Goal: Task Accomplishment & Management: Manage account settings

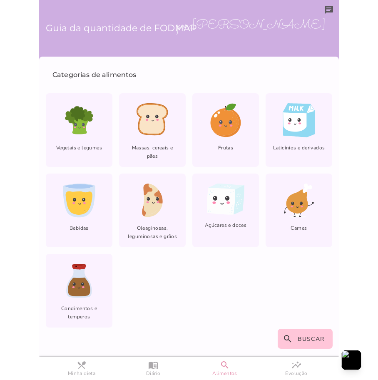
scroll to position [0, 0]
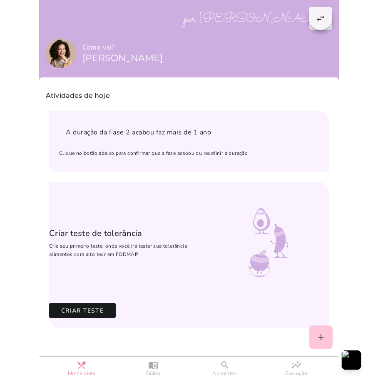
click at [323, 15] on button "swap_horiz" at bounding box center [320, 18] width 23 height 23
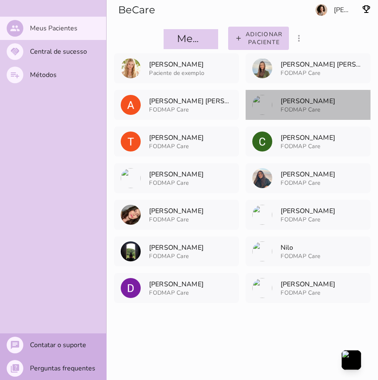
click at [337, 102] on mwc-list-item "Karina Poggi FODMAP Care Arquivar paciente Quando você finalizar a terapia digi…" at bounding box center [307, 105] width 125 height 30
click at [0, 0] on patient-show-page at bounding box center [0, 0] width 0 height 0
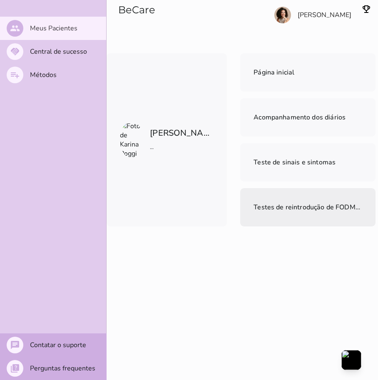
click at [257, 213] on mwc-list-item "Testes de reintrodução de FODMAPs" at bounding box center [307, 207] width 135 height 38
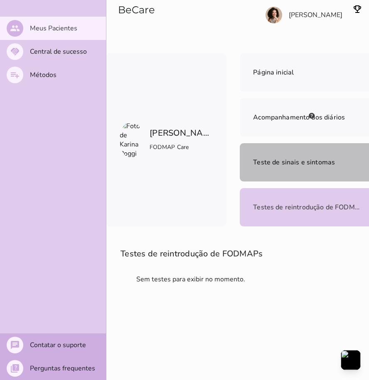
click at [267, 161] on span "Teste de sinais e sintomas" at bounding box center [294, 162] width 82 height 9
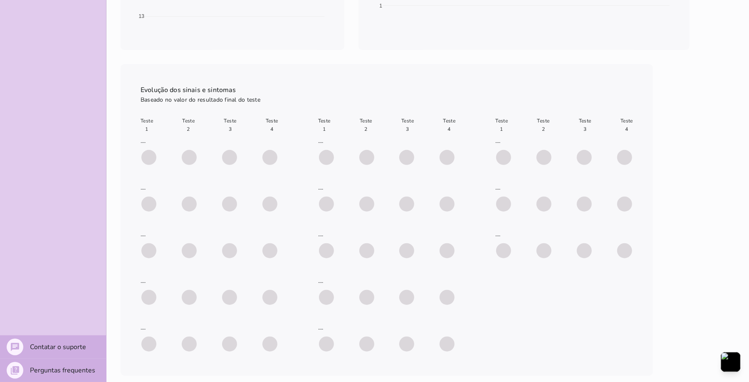
scroll to position [403, 0]
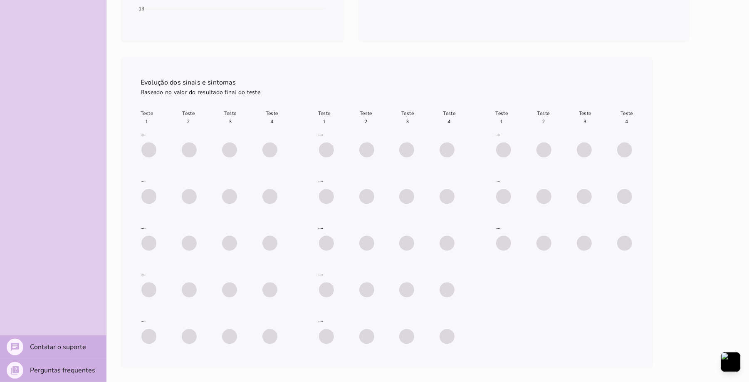
click at [377, 277] on div "Teste 1 Teste 2 Teste 3 Teste 4 .... .... ...." at bounding box center [387, 227] width 493 height 242
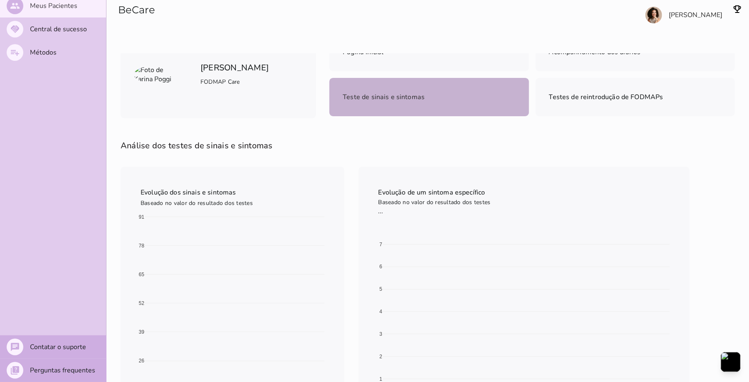
scroll to position [0, 0]
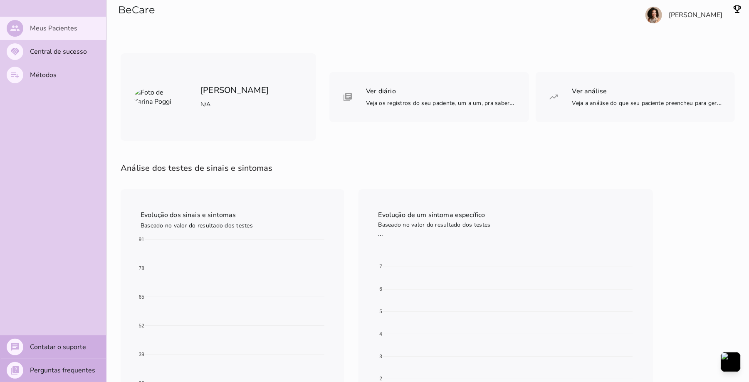
click at [0, 0] on slot "Meus Pacientes" at bounding box center [0, 0] width 0 height 0
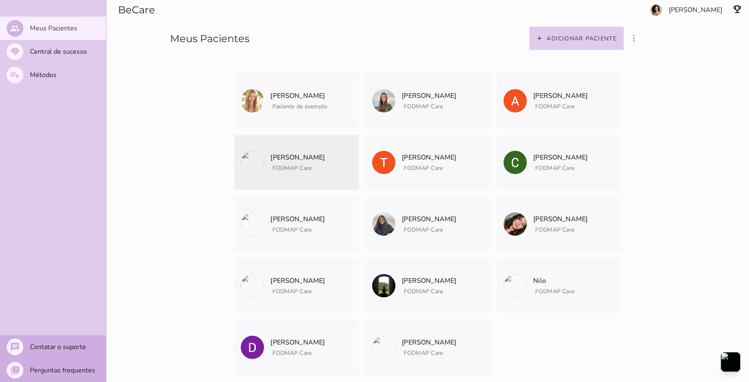
click at [273, 152] on p "[PERSON_NAME]" at bounding box center [298, 157] width 55 height 12
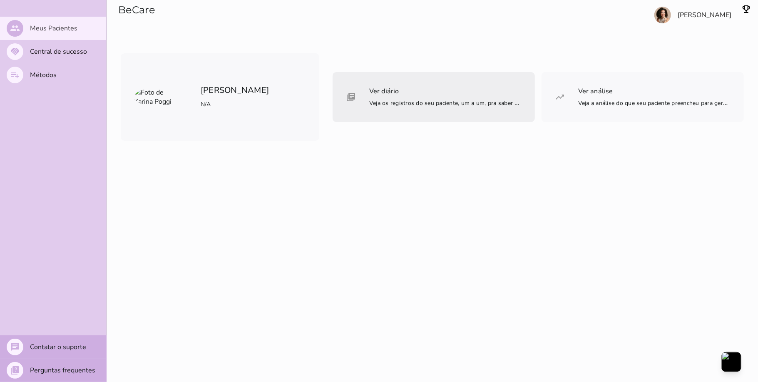
click at [387, 102] on span "Veja os registros do seu paciente, um a um, pra saber de forma bem detalhada" at bounding box center [474, 102] width 211 height 9
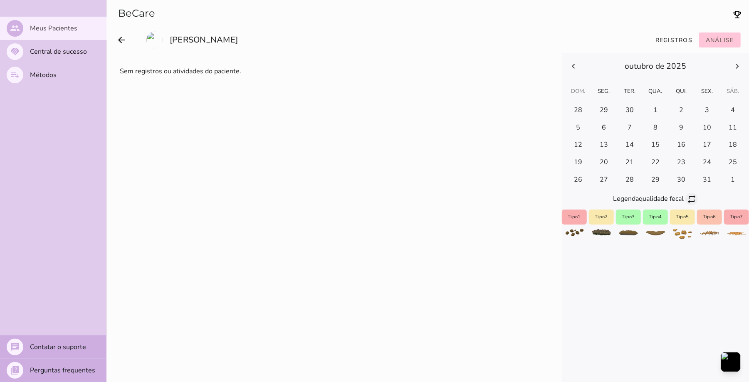
click at [687, 204] on icon "repeat" at bounding box center [692, 199] width 10 height 10
click at [686, 204] on icon "repeat" at bounding box center [689, 199] width 10 height 10
click at [687, 204] on icon "repeat" at bounding box center [692, 199] width 10 height 10
click at [687, 204] on icon "repeat" at bounding box center [689, 199] width 10 height 10
click at [687, 204] on icon "repeat" at bounding box center [692, 199] width 10 height 10
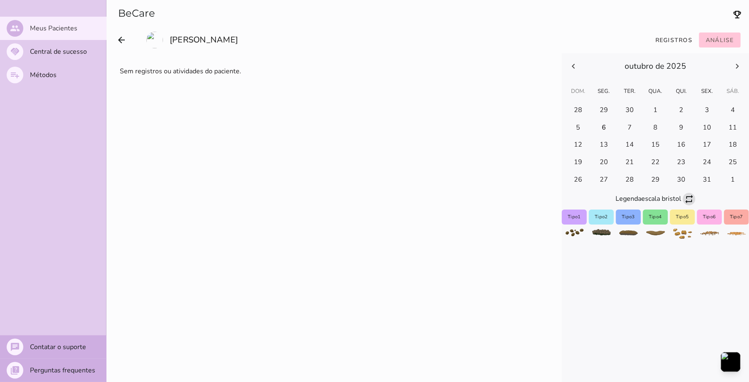
click at [686, 204] on icon "repeat" at bounding box center [689, 199] width 10 height 10
click at [651, 117] on h-0 at bounding box center [655, 110] width 25 height 13
type events-calendar "Wed Oct 01 2025 00:00:00 GMT-0300 (Horário Padrão de Brasília)"
